Goal: Task Accomplishment & Management: Manage account settings

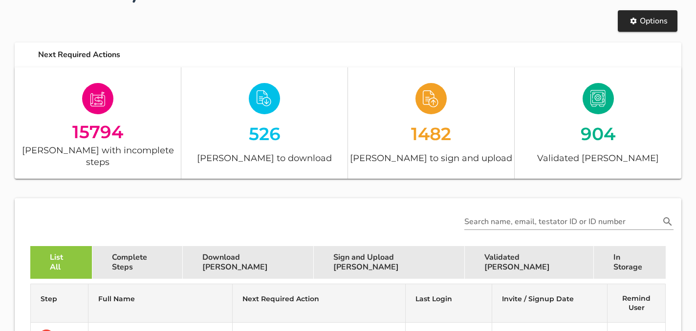
scroll to position [172, 0]
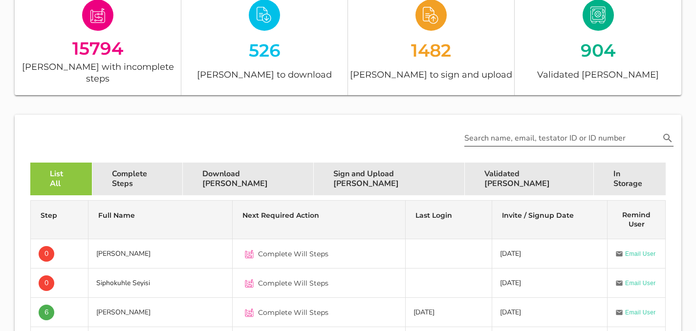
click at [573, 130] on input "Search name, email, testator ID or ID number" at bounding box center [561, 138] width 195 height 16
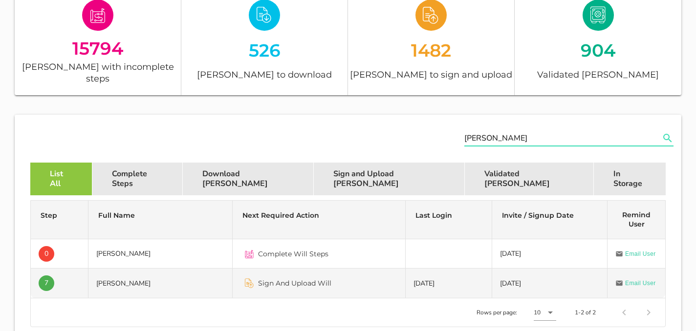
type input "[PERSON_NAME]"
click at [336, 272] on div "Sign And Upload Will" at bounding box center [318, 283] width 157 height 23
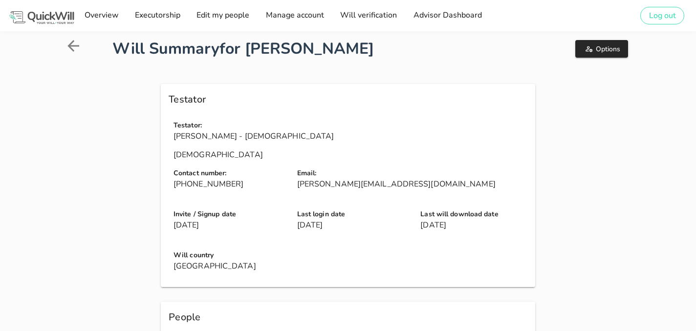
click at [72, 50] on icon at bounding box center [73, 46] width 12 height 12
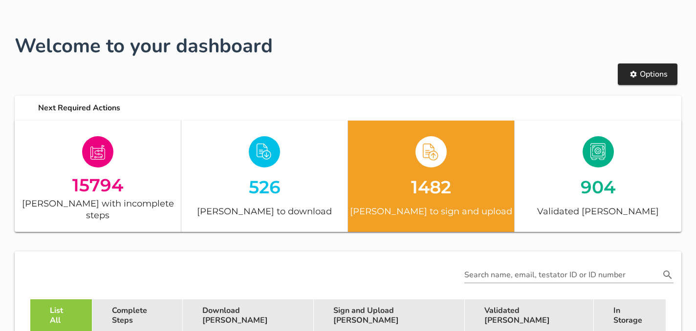
scroll to position [47, 0]
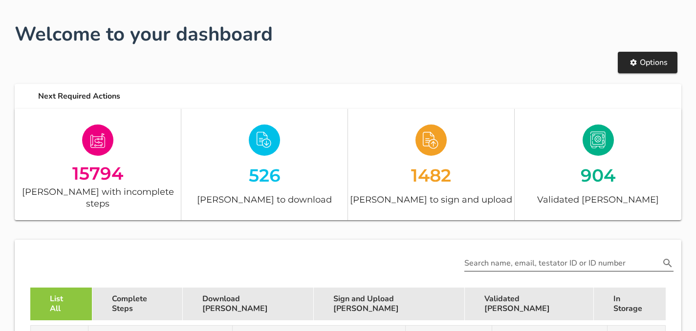
click at [473, 255] on input "Search name, email, testator ID or ID number" at bounding box center [561, 263] width 195 height 16
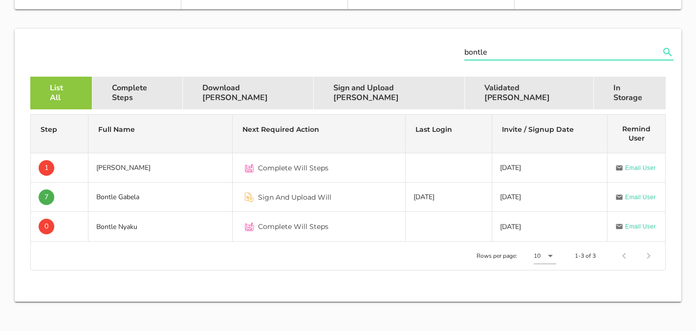
scroll to position [264, 0]
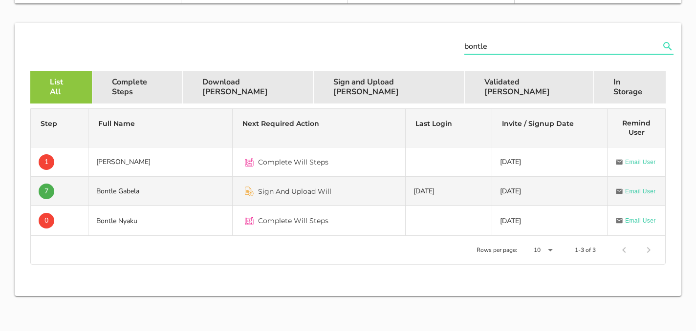
type input "bontle"
click at [369, 182] on div "Sign And Upload Will" at bounding box center [318, 191] width 157 height 23
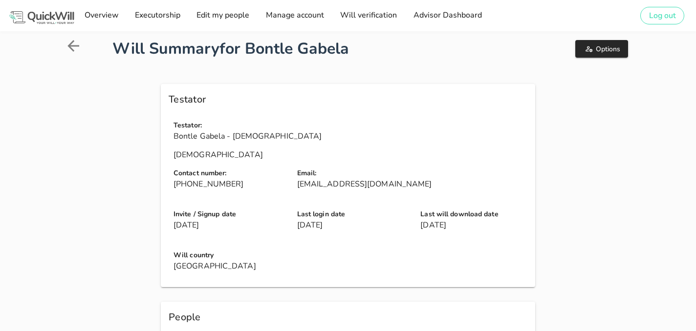
click at [598, 60] on div "Options" at bounding box center [564, 48] width 145 height 35
click at [591, 57] on button "Options" at bounding box center [601, 49] width 52 height 18
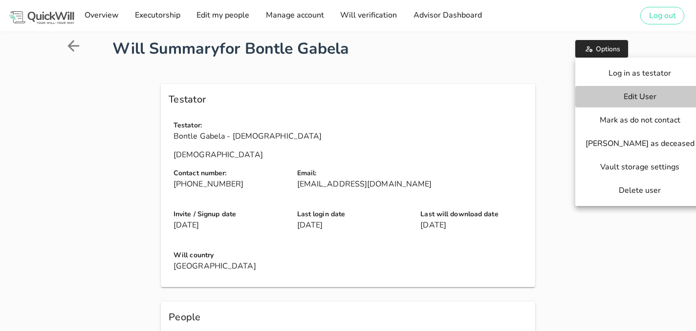
click at [589, 96] on span "Edit User" at bounding box center [639, 96] width 109 height 11
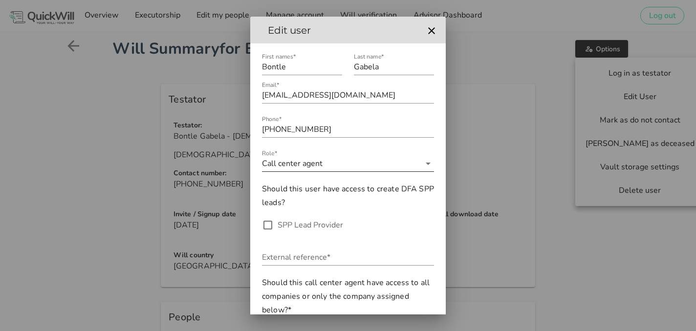
click at [358, 168] on input "Role*" at bounding box center [372, 164] width 96 height 16
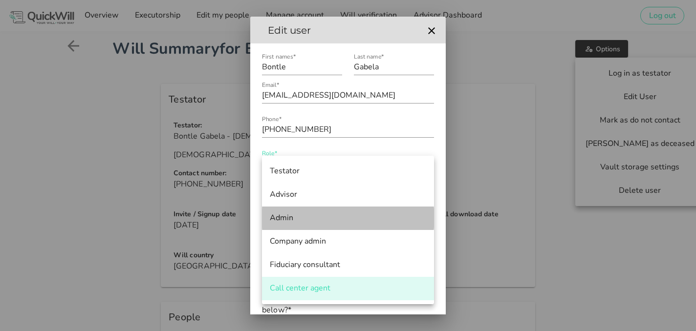
click at [327, 215] on div "Admin" at bounding box center [348, 217] width 156 height 9
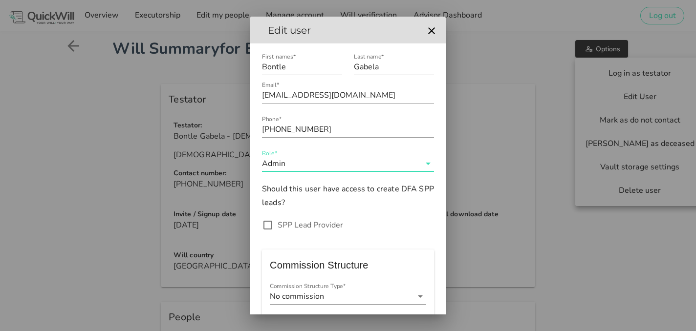
scroll to position [65, 0]
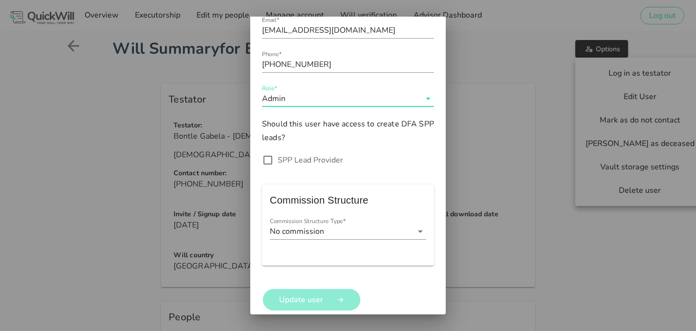
click at [314, 299] on span "Update user" at bounding box center [301, 300] width 54 height 11
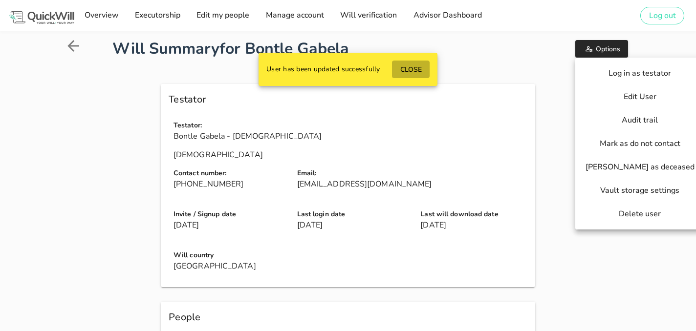
click at [421, 74] on button "CLOSE" at bounding box center [411, 70] width 38 height 18
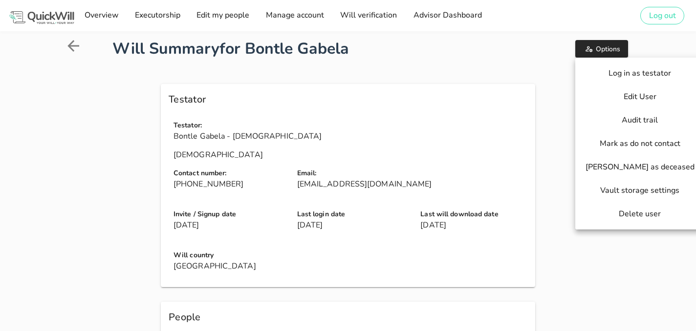
click at [452, 59] on h1 "Will Summary for Bontle Gabela" at bounding box center [299, 48] width 374 height 23
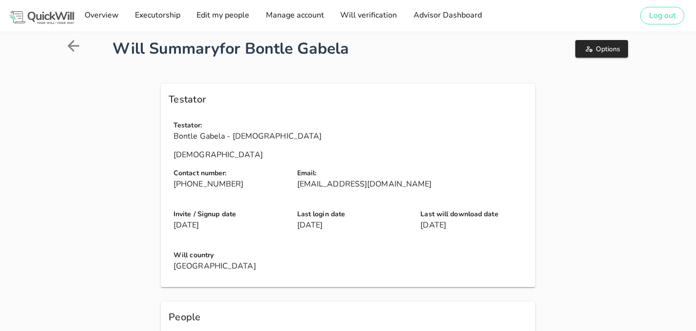
click at [72, 50] on icon at bounding box center [73, 46] width 12 height 12
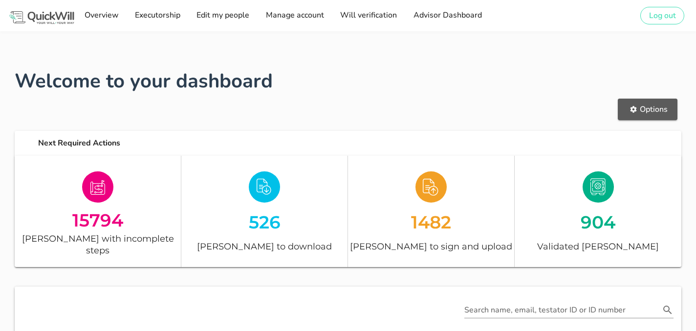
click at [635, 111] on icon "button" at bounding box center [633, 110] width 8 height 8
click at [517, 110] on div "Options" at bounding box center [348, 109] width 678 height 39
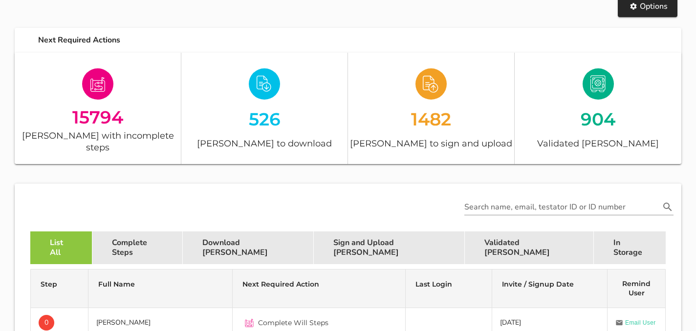
scroll to position [166, 0]
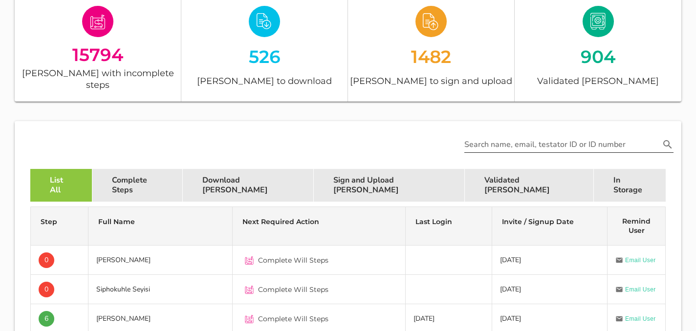
click at [507, 137] on input "Search name, email, testator ID or ID number" at bounding box center [561, 145] width 195 height 16
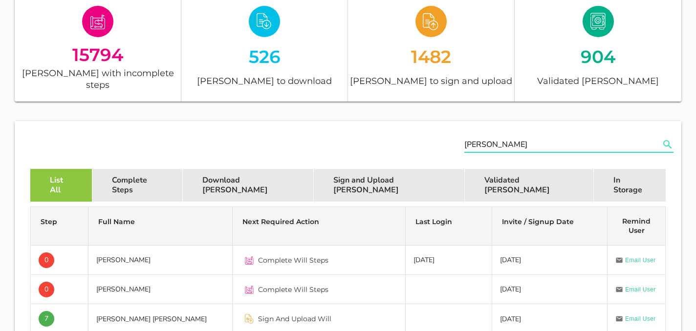
scroll to position [262, 0]
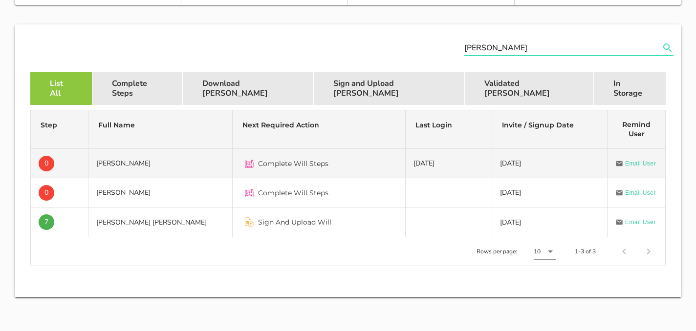
type input "[PERSON_NAME]"
click at [332, 165] on td "Complete Will Steps" at bounding box center [319, 163] width 173 height 29
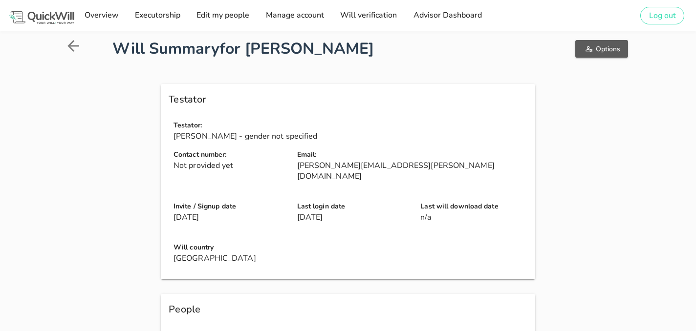
click at [584, 42] on button "Options" at bounding box center [601, 49] width 52 height 18
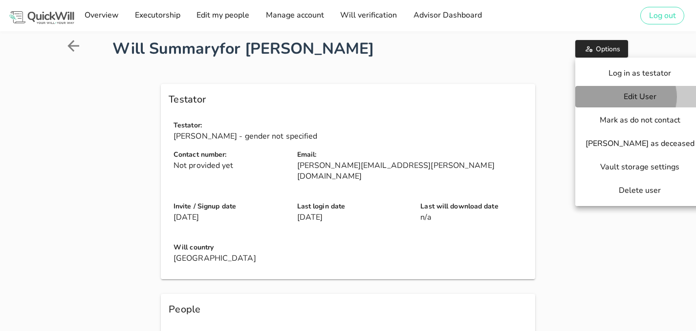
click at [607, 94] on span "Edit User" at bounding box center [639, 96] width 109 height 11
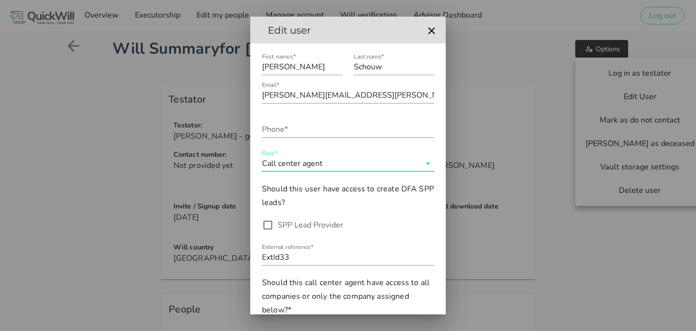
click at [356, 166] on input "Role*" at bounding box center [372, 164] width 96 height 16
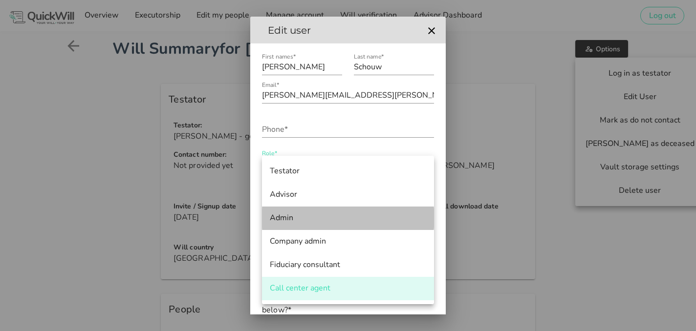
click at [322, 219] on div "Admin" at bounding box center [348, 217] width 156 height 9
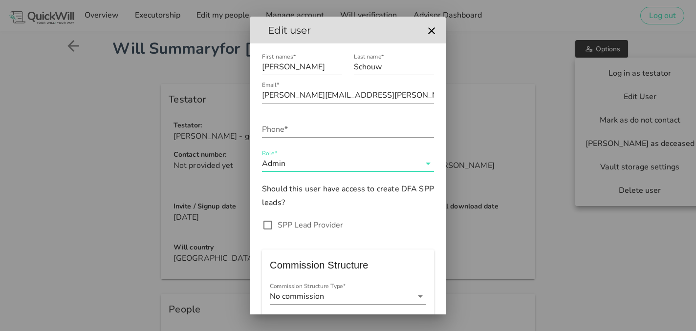
scroll to position [65, 0]
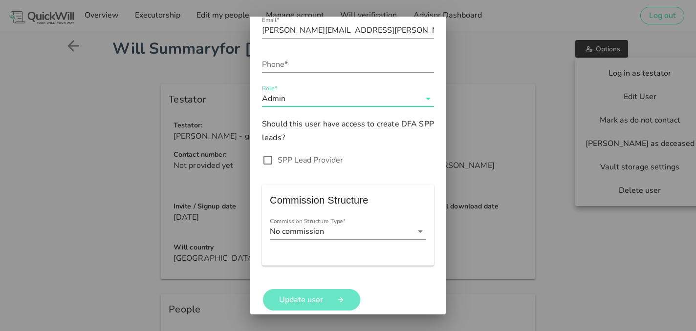
click at [306, 297] on span "Update user" at bounding box center [301, 300] width 54 height 11
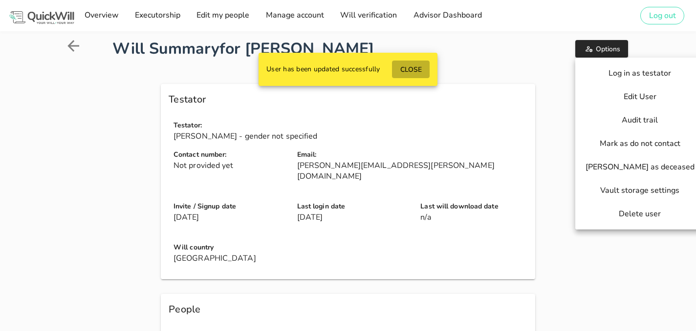
click at [420, 69] on span "CLOSE" at bounding box center [411, 69] width 22 height 9
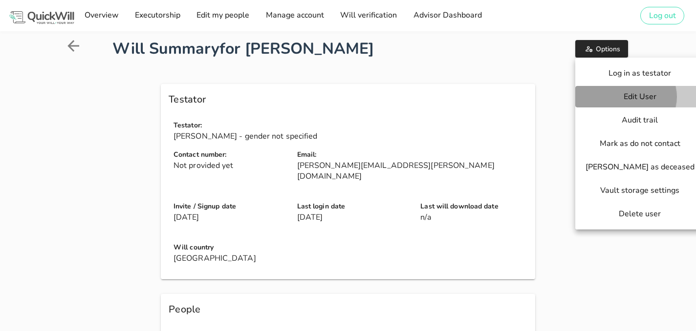
click at [617, 94] on span "Edit User" at bounding box center [639, 96] width 109 height 11
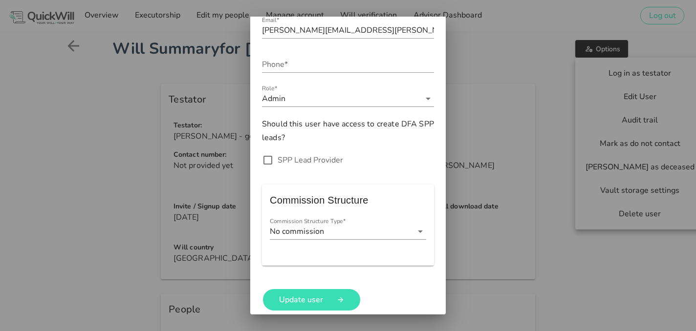
scroll to position [0, 0]
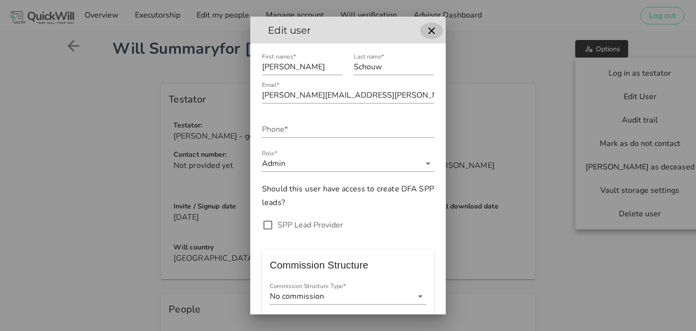
click at [426, 31] on icon "button" at bounding box center [431, 31] width 12 height 12
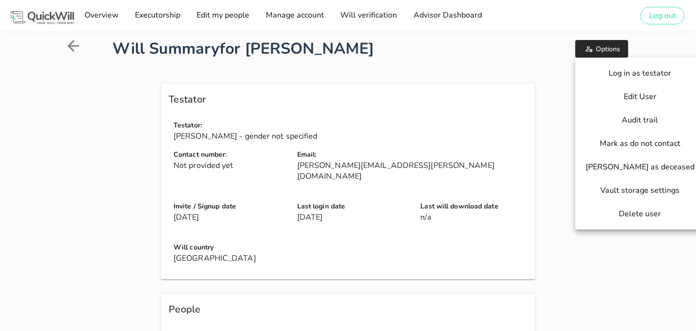
click at [77, 34] on div at bounding box center [83, 48] width 48 height 35
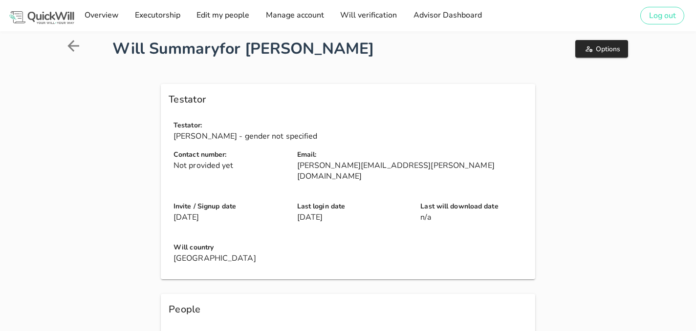
click at [71, 49] on icon at bounding box center [73, 46] width 12 height 12
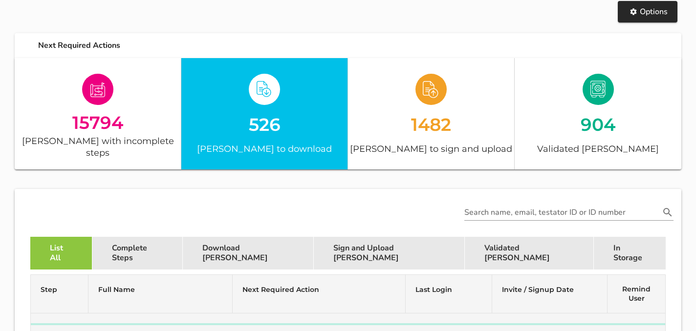
scroll to position [156, 0]
